Goal: Information Seeking & Learning: Learn about a topic

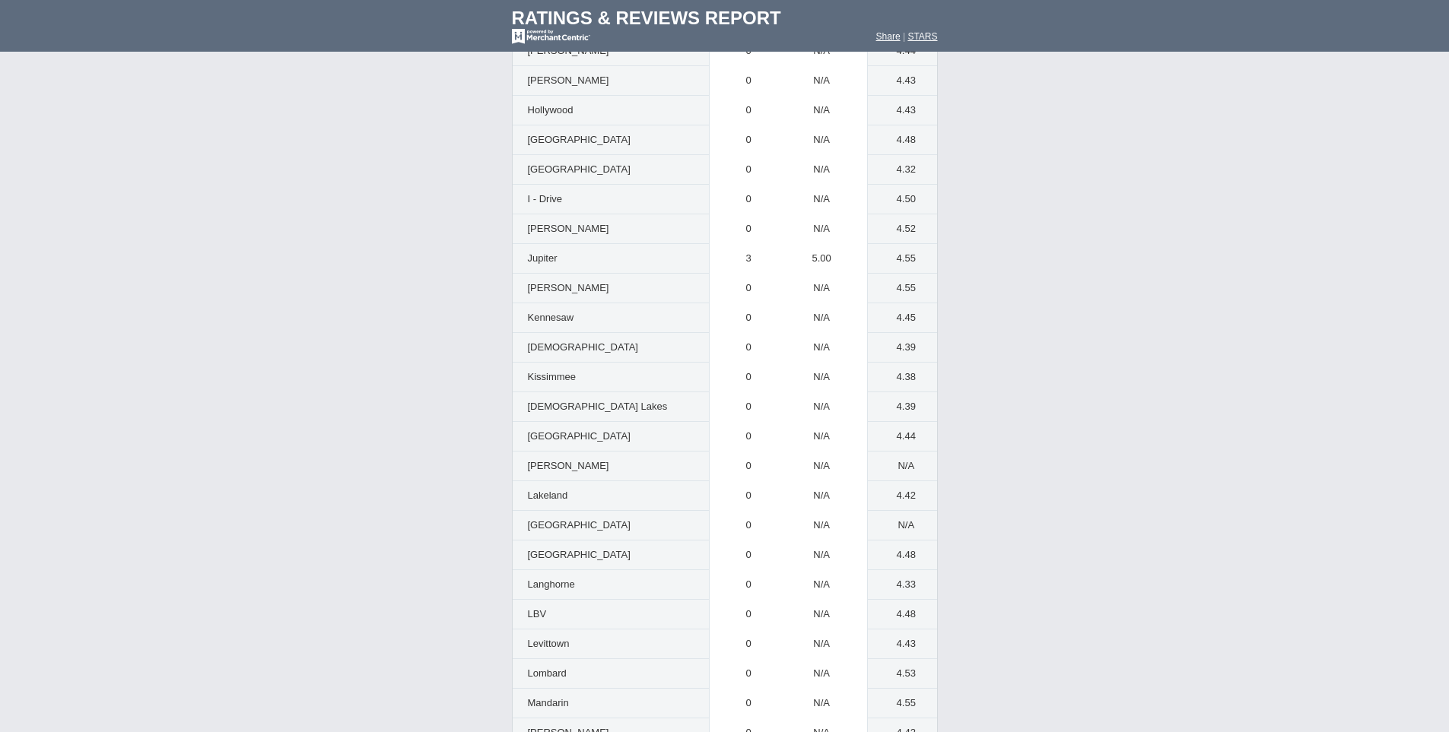
scroll to position [2223, 0]
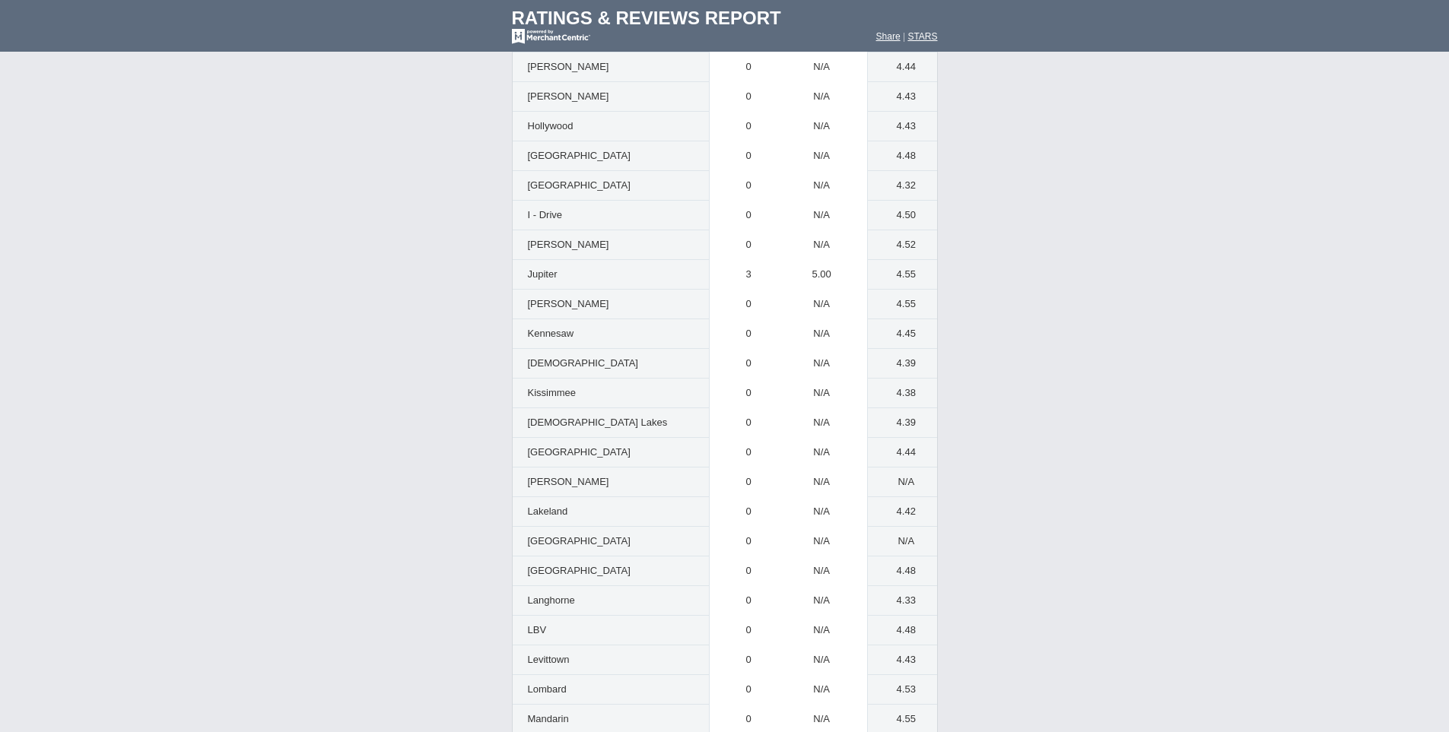
click at [1068, 389] on td "Ratings & Reviews by Location Combined Reviews" at bounding box center [724, 587] width 1449 height 3487
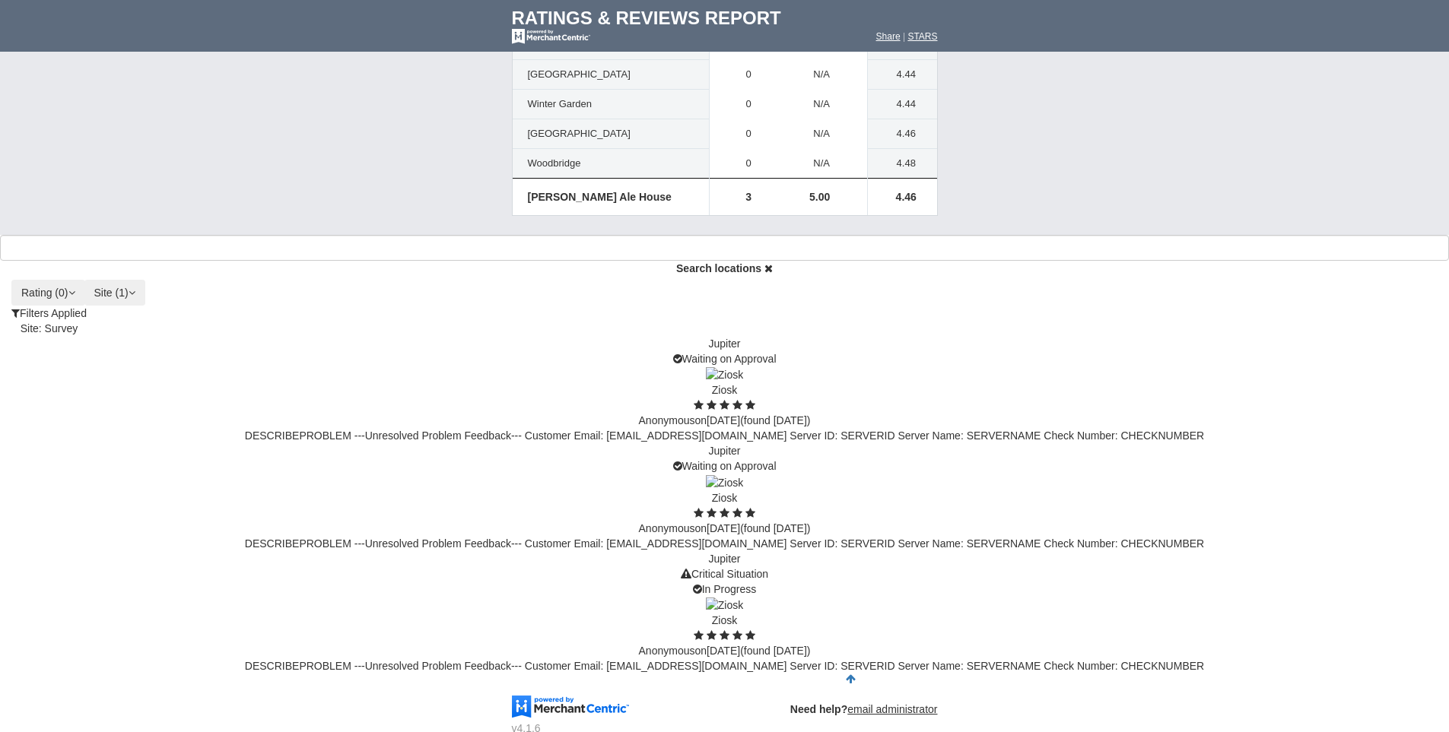
scroll to position [4290, 0]
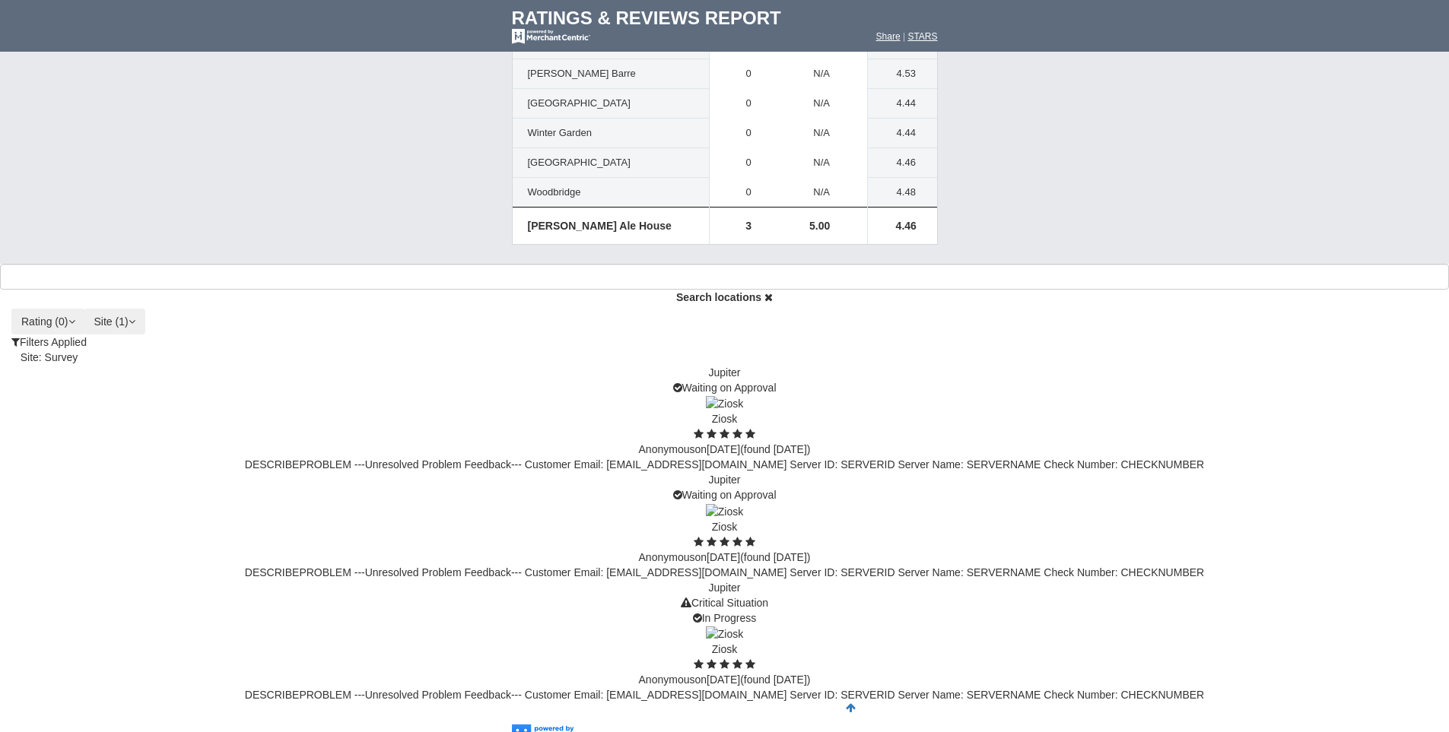
click at [135, 316] on icon "button" at bounding box center [132, 321] width 7 height 11
click at [158, 398] on label "Survey" at bounding box center [126, 405] width 63 height 15
click at [95, 400] on input "Survey" at bounding box center [90, 405] width 10 height 10
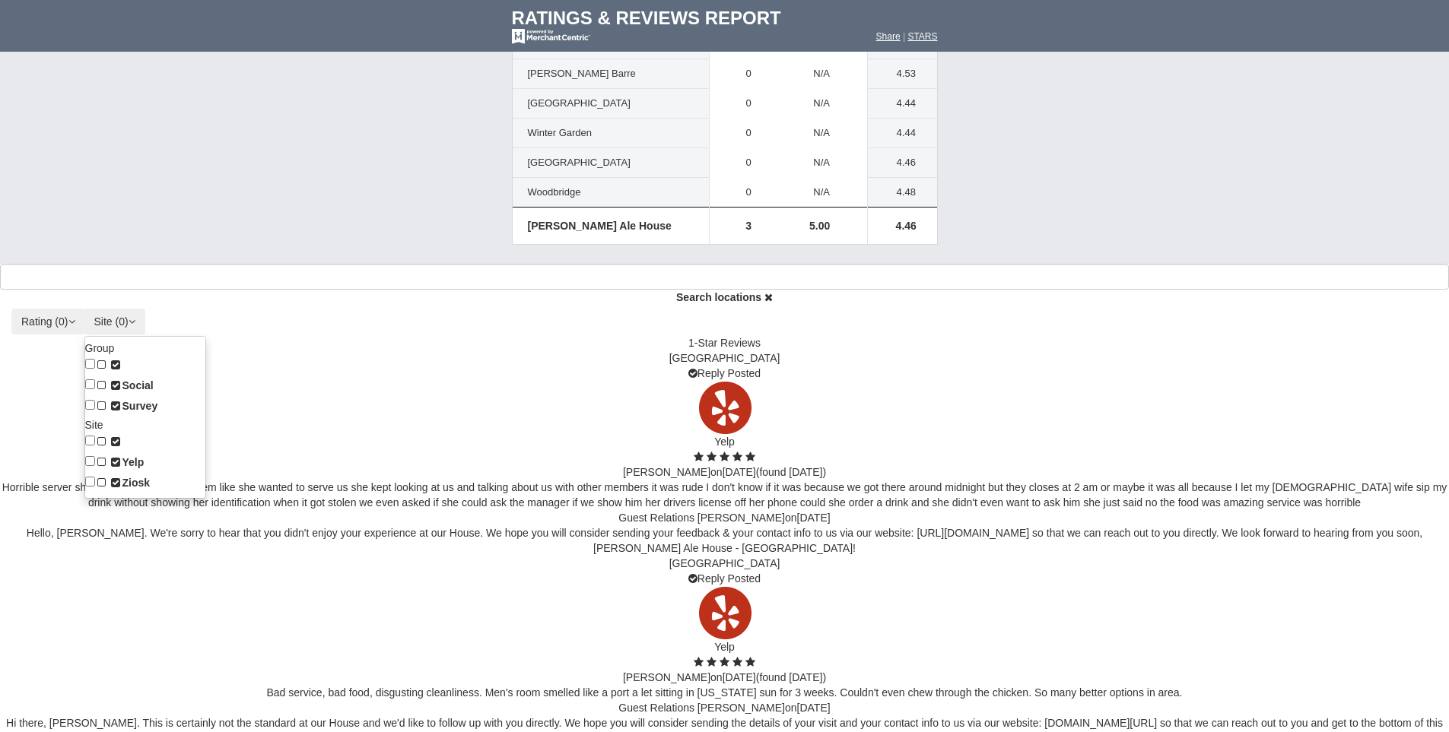
click at [109, 478] on icon at bounding box center [102, 483] width 14 height 11
click at [95, 477] on input "Ziosk" at bounding box center [90, 482] width 10 height 10
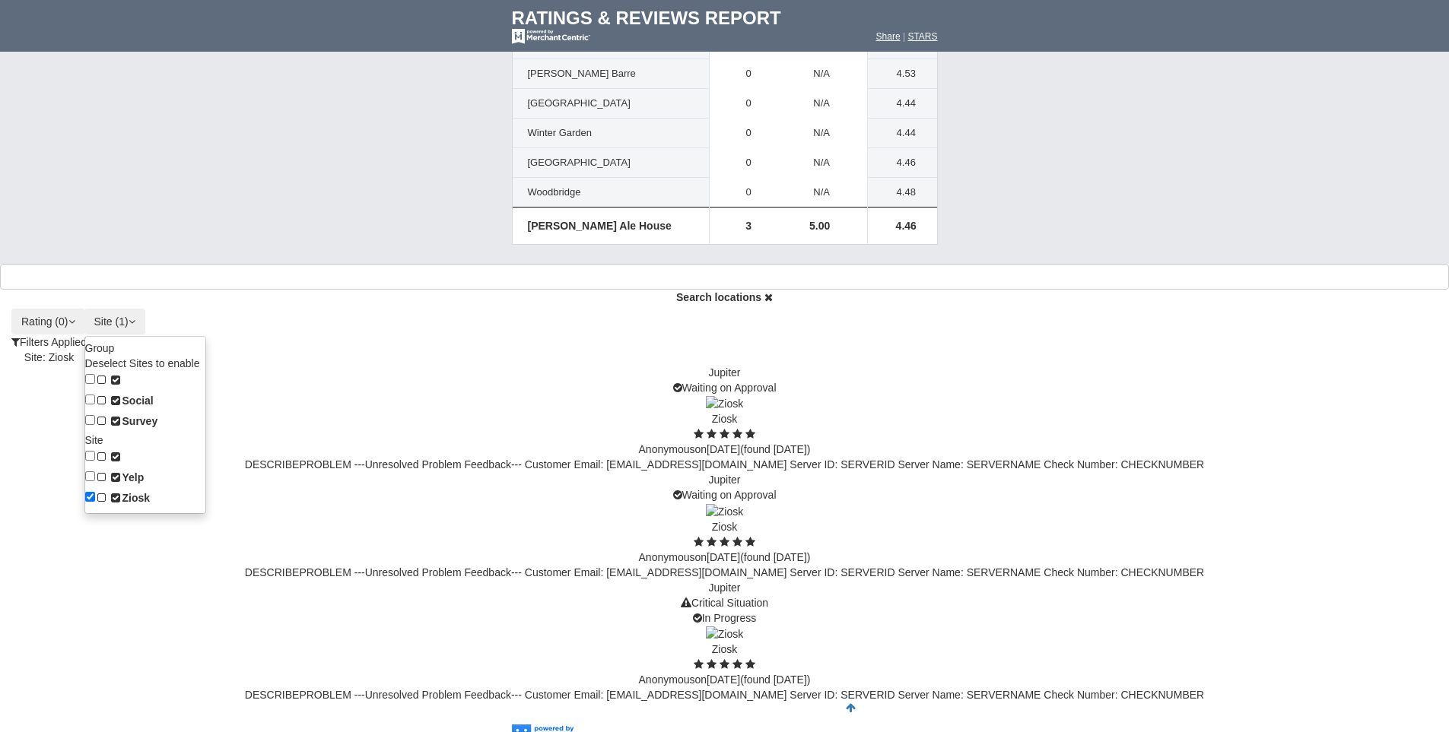
click at [1120, 448] on div "Loading Reviews... Search locations Rating ( 0 ) 1 2 3 4 5 1 ) Group Social Sur…" at bounding box center [724, 488] width 1449 height 449
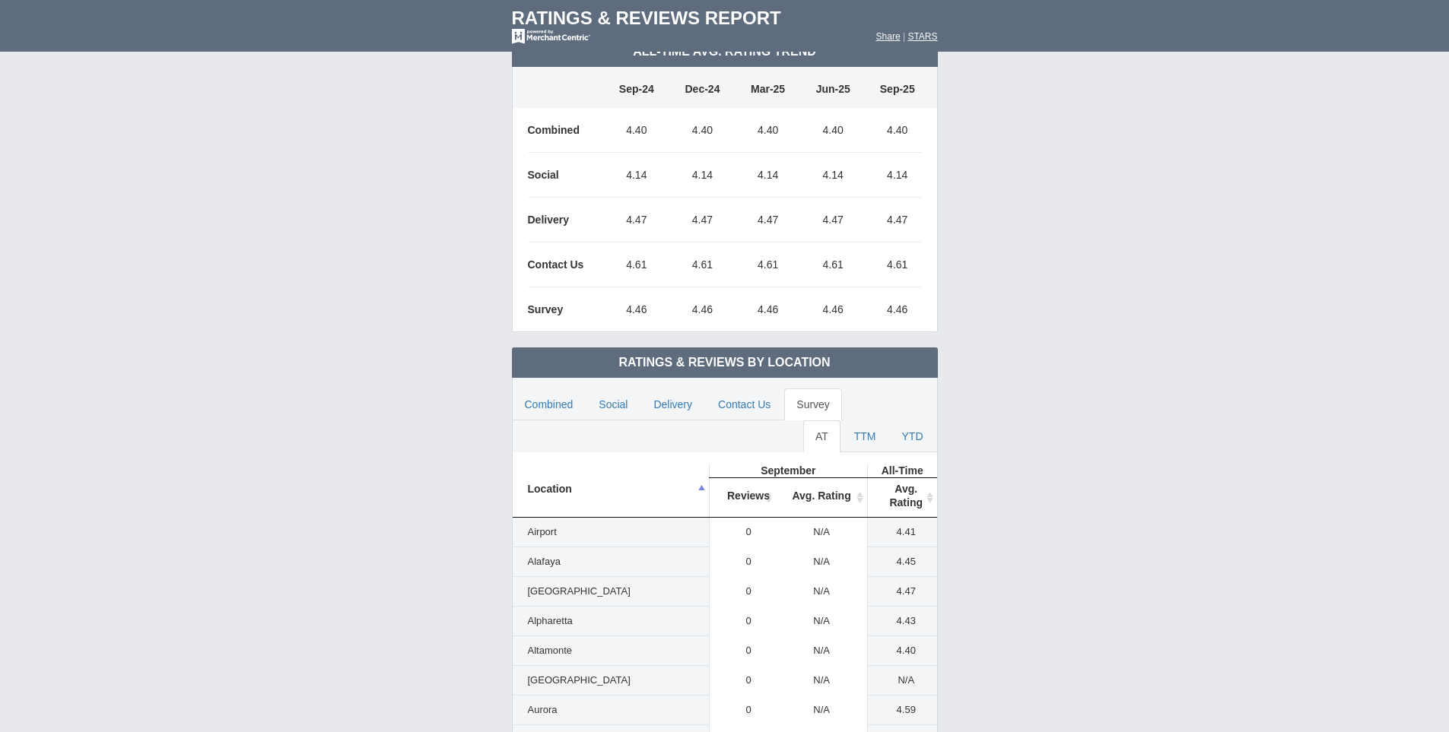
scroll to position [640, 0]
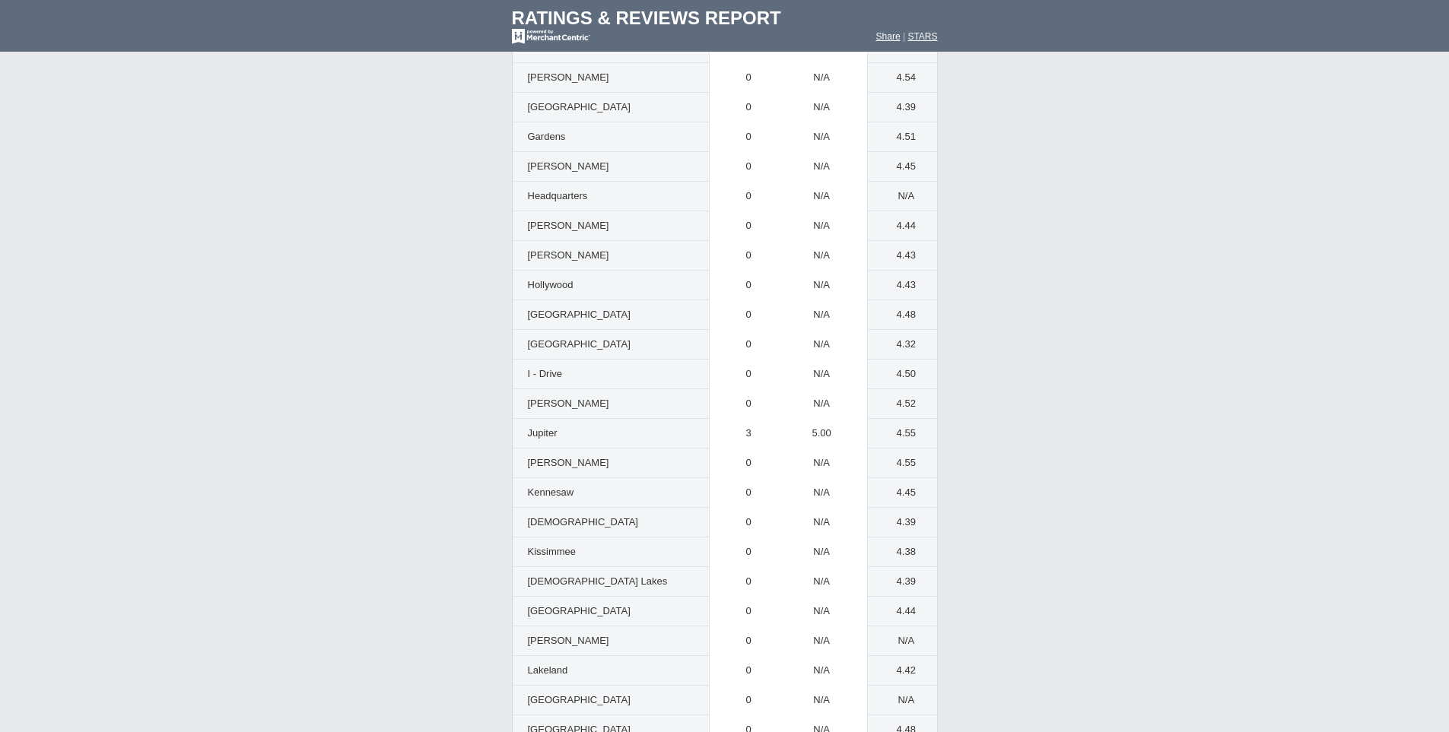
scroll to position [2262, 0]
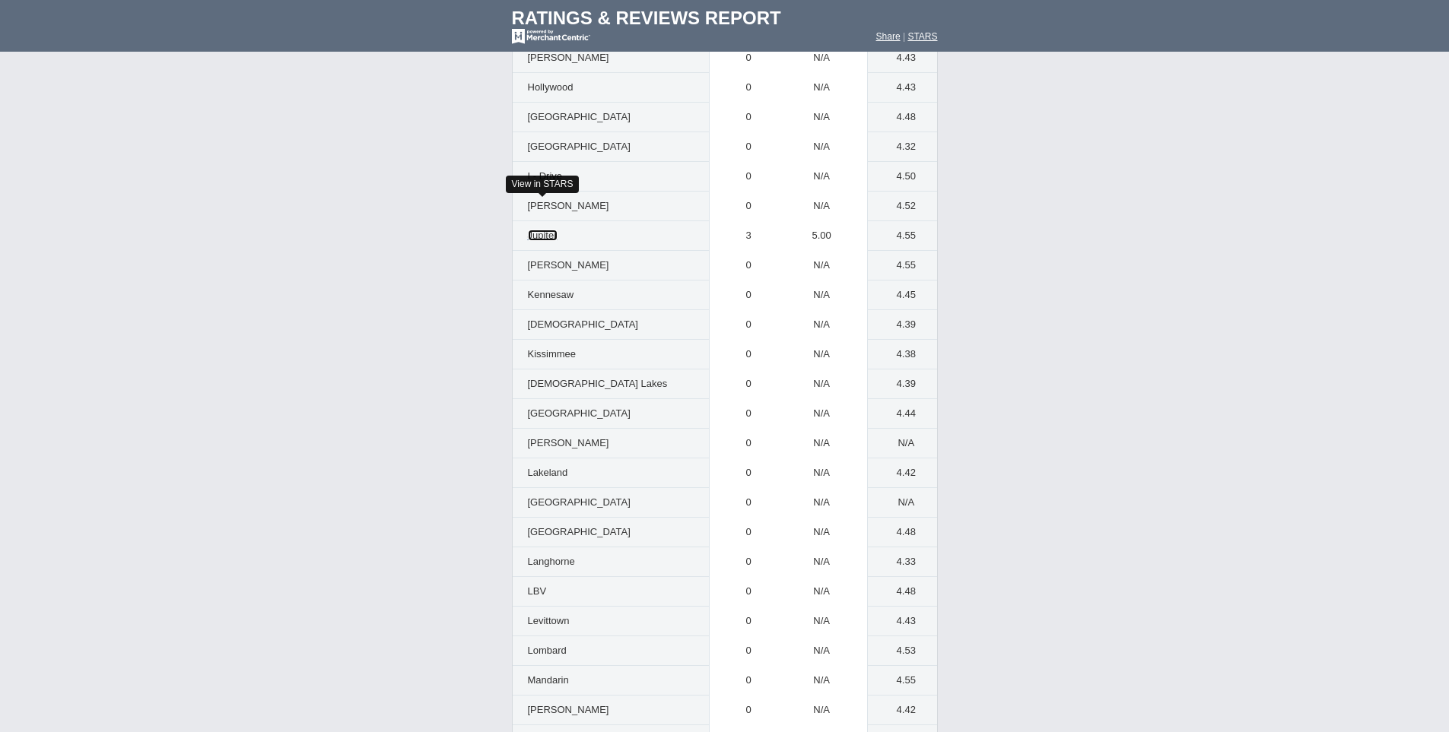
click at [543, 230] on span "Jupiter" at bounding box center [543, 235] width 30 height 11
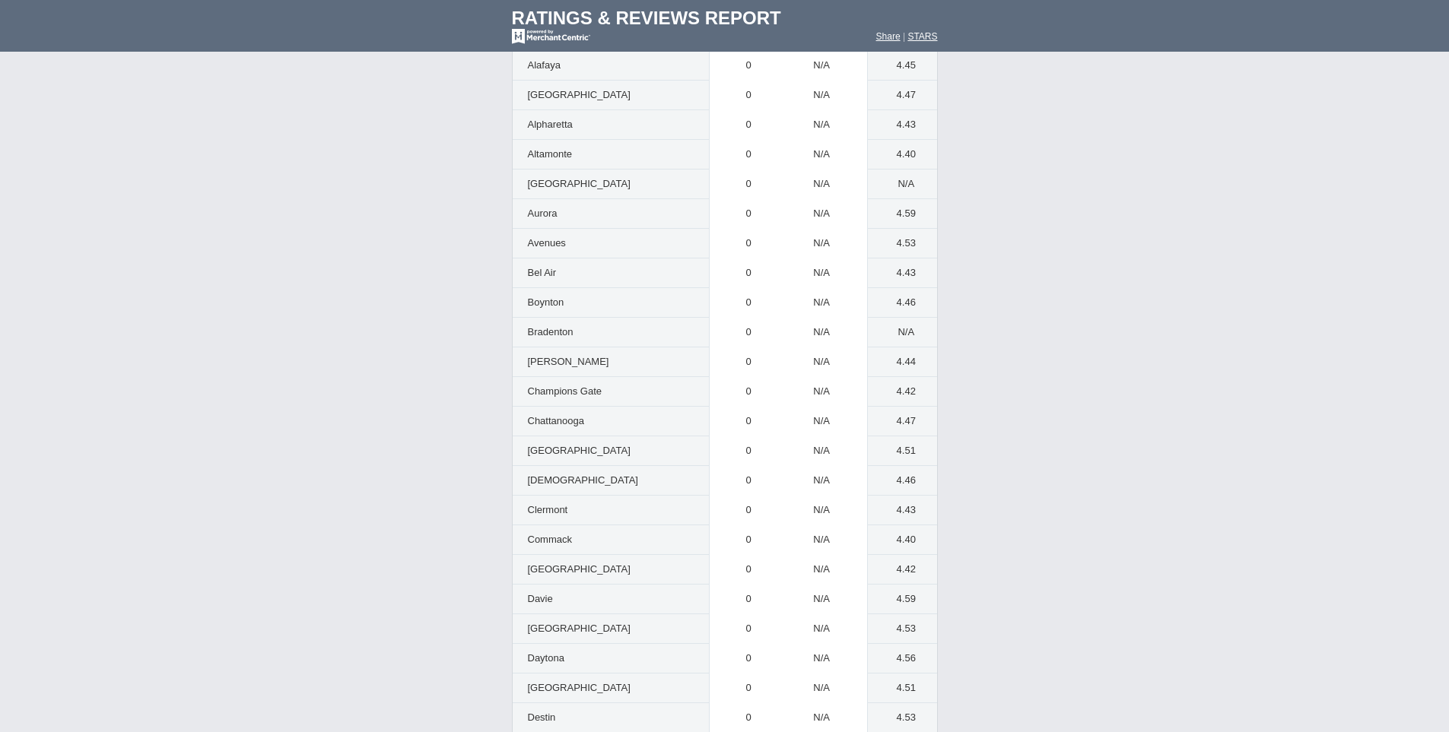
scroll to position [1217, 0]
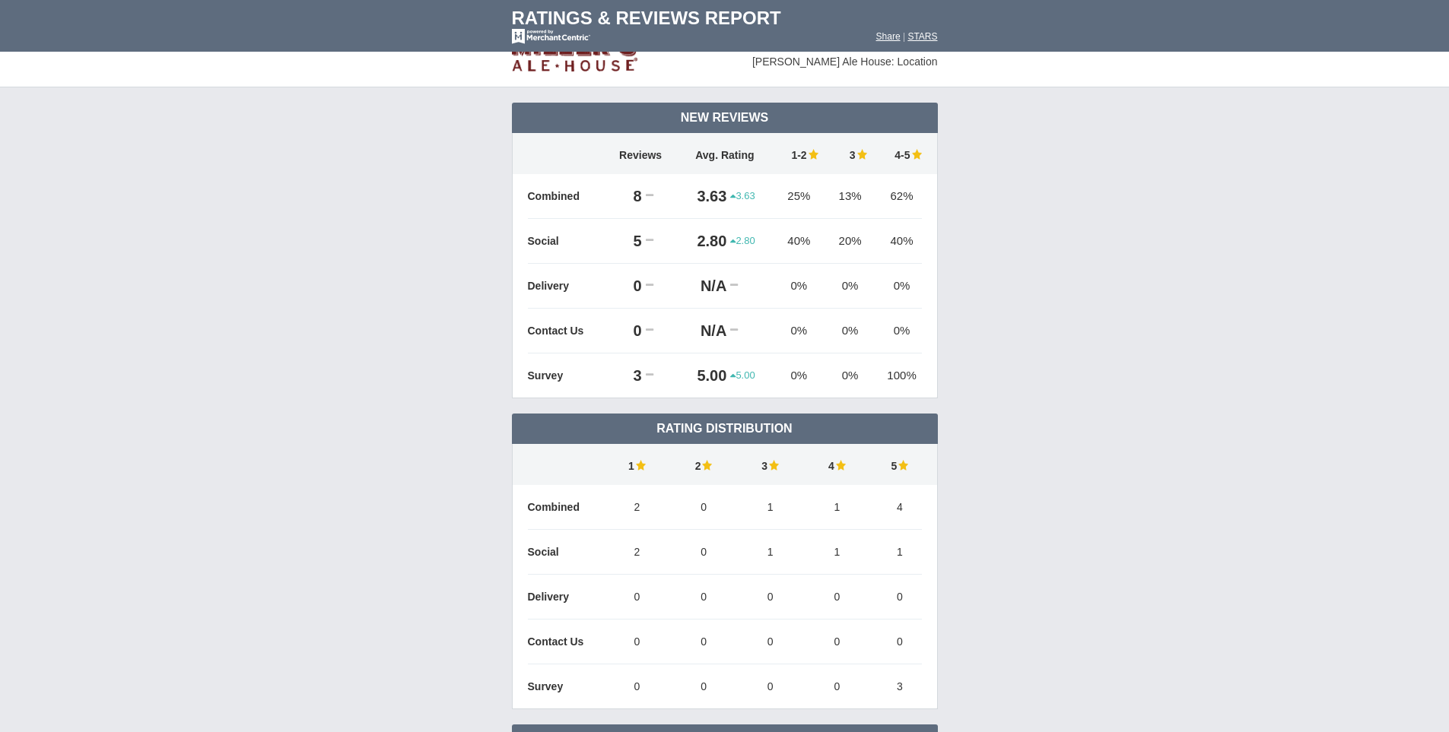
scroll to position [0, 0]
